Goal: Task Accomplishment & Management: Manage account settings

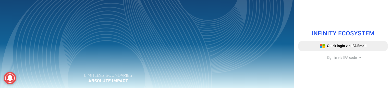
click at [330, 57] on span "Sign in via IFA code" at bounding box center [341, 57] width 30 height 5
click at [334, 58] on span "Sign in via IFA code" at bounding box center [341, 57] width 30 height 5
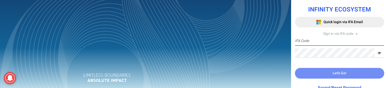
click at [321, 40] on input "text" at bounding box center [339, 40] width 89 height 9
type input "TRACE3"
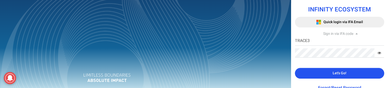
click at [316, 74] on button "Let's Go!" at bounding box center [339, 73] width 89 height 11
